Goal: Transaction & Acquisition: Purchase product/service

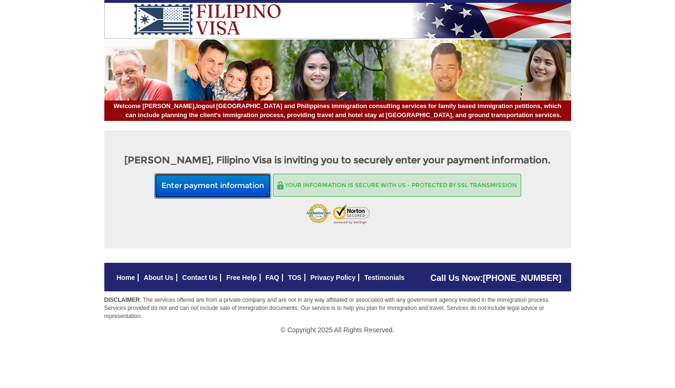
click at [232, 187] on button "Enter payment information" at bounding box center [212, 185] width 117 height 25
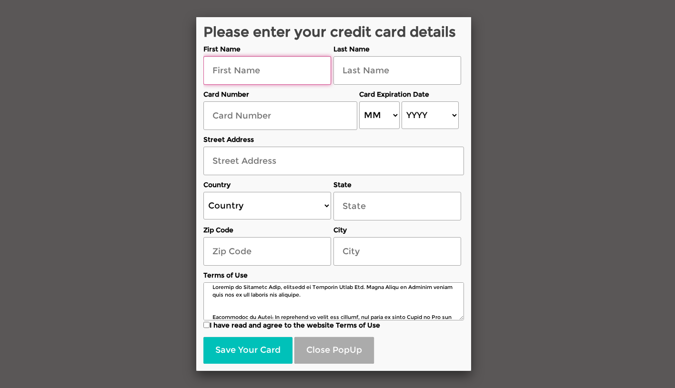
click at [227, 67] on input "text" at bounding box center [267, 70] width 128 height 29
type input "Mark"
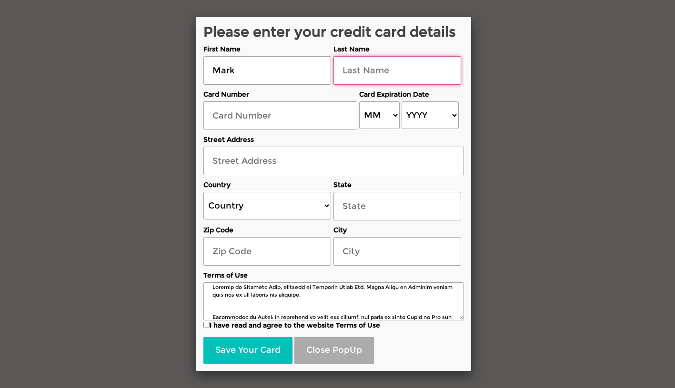
type input "Teckmeyer"
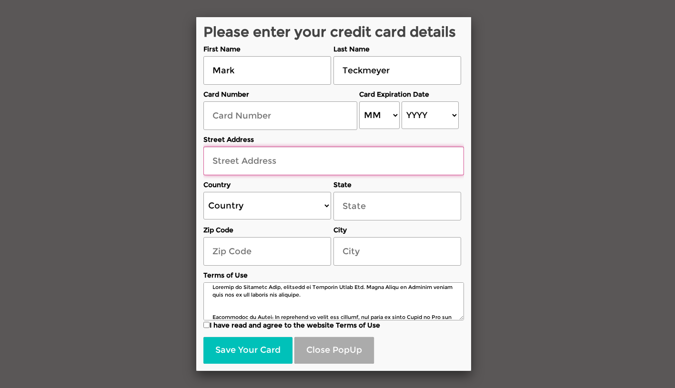
type input "[STREET_ADDRESS]"
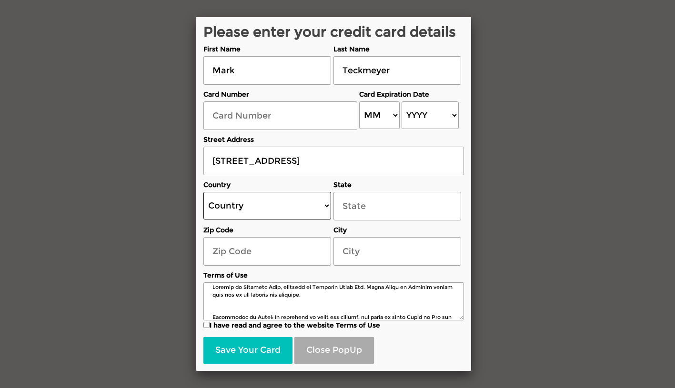
select select "US"
select select "[US_STATE]"
type input "55372"
type input "[GEOGRAPHIC_DATA]"
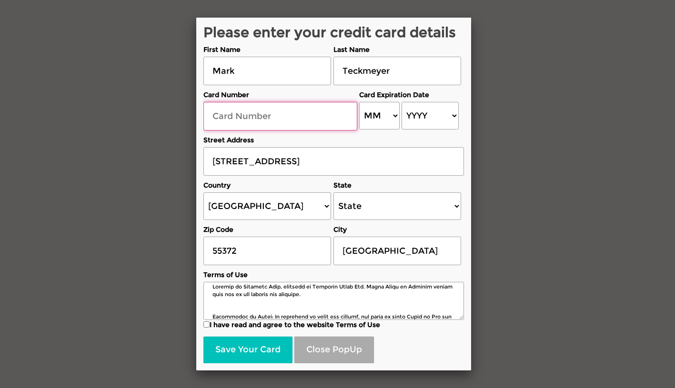
click at [259, 113] on input "text" at bounding box center [280, 116] width 154 height 29
type input "[CREDIT_CARD_NUMBER]"
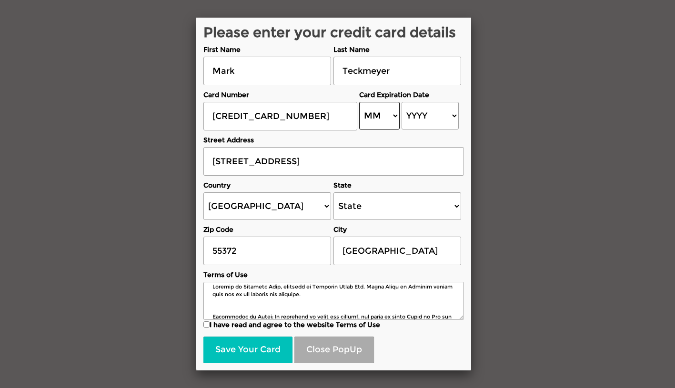
select select "12"
select select "2027"
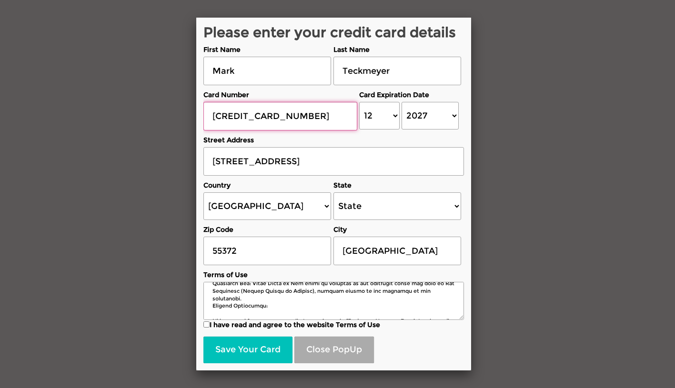
scroll to position [1458, 0]
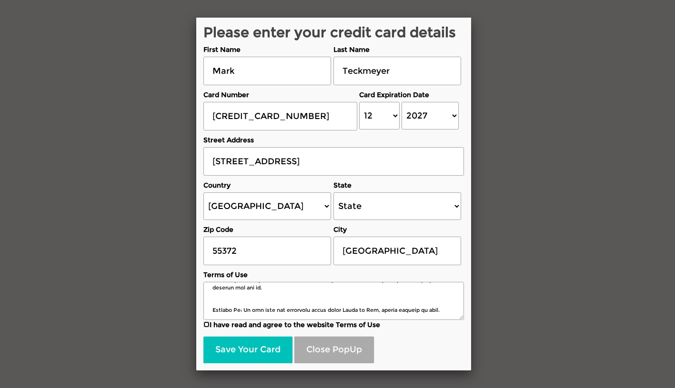
click at [207, 323] on input "I have read and agree to the website Terms of Use" at bounding box center [206, 325] width 6 height 6
checkbox input "true"
click at [253, 341] on button "Save Your Card" at bounding box center [247, 350] width 89 height 27
